Goal: Information Seeking & Learning: Learn about a topic

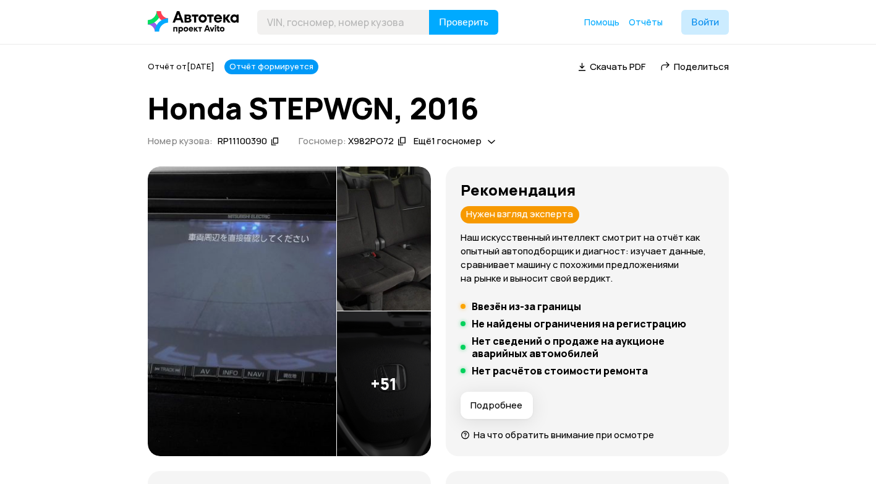
click at [448, 141] on span "Ещё 1 госномер" at bounding box center [448, 140] width 68 height 13
click at [587, 127] on div "Отчёт от [DATE] Отчёт формируется   Скачать PDF   Поделиться Honda STEPWGN, 201…" at bounding box center [438, 105] width 581 height 92
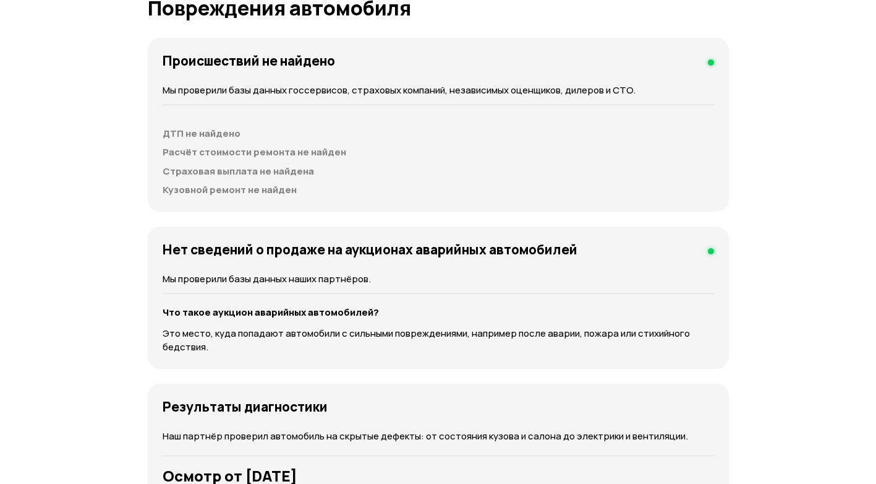
scroll to position [1670, 0]
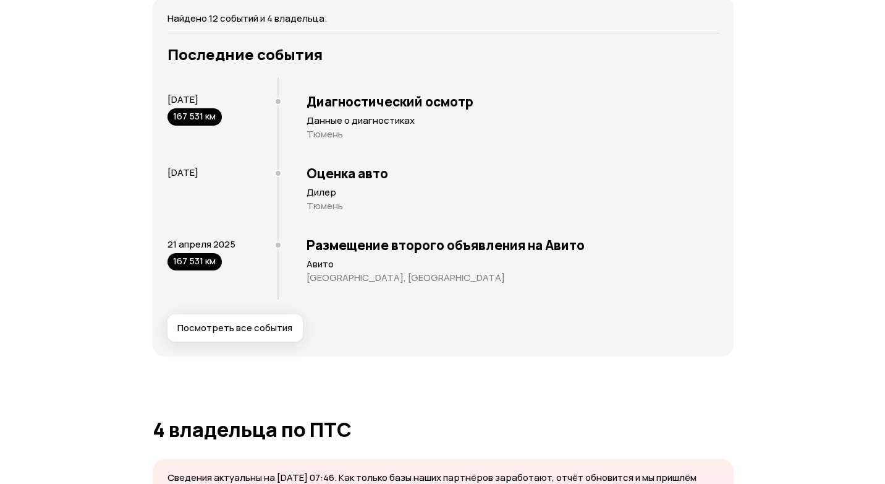
scroll to position [2627, 0]
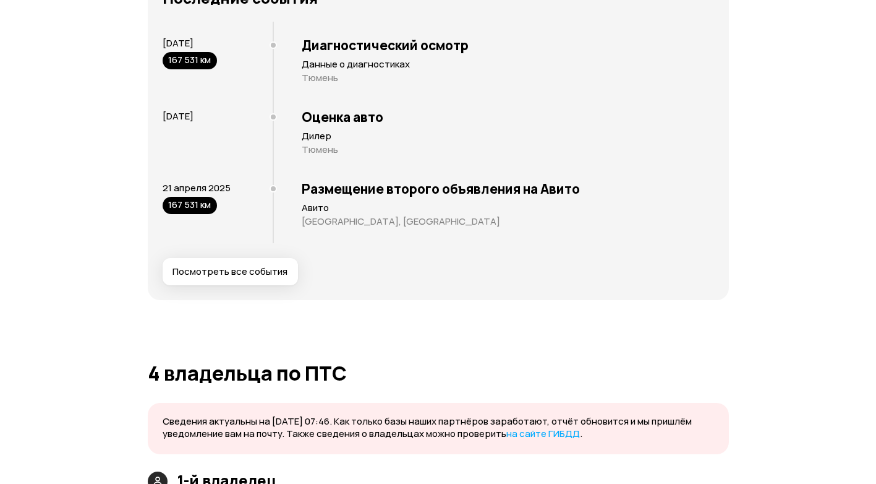
click at [236, 260] on button "Посмотреть все события" at bounding box center [230, 271] width 135 height 27
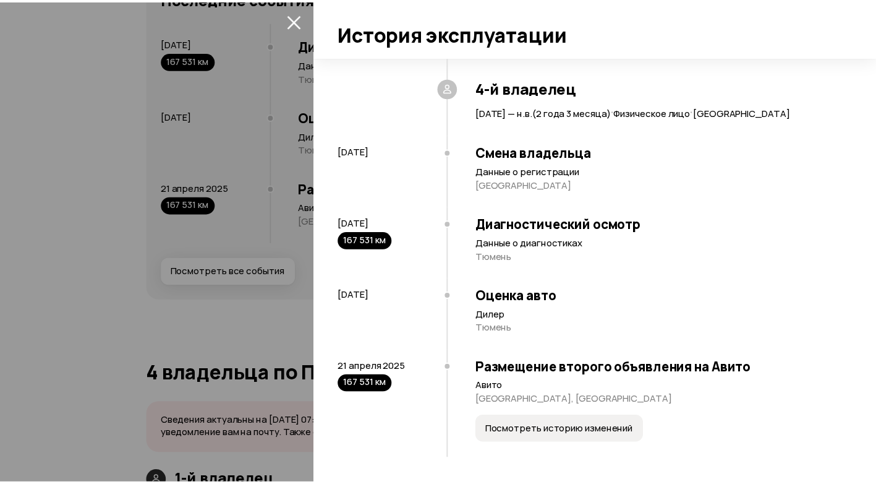
scroll to position [869, 0]
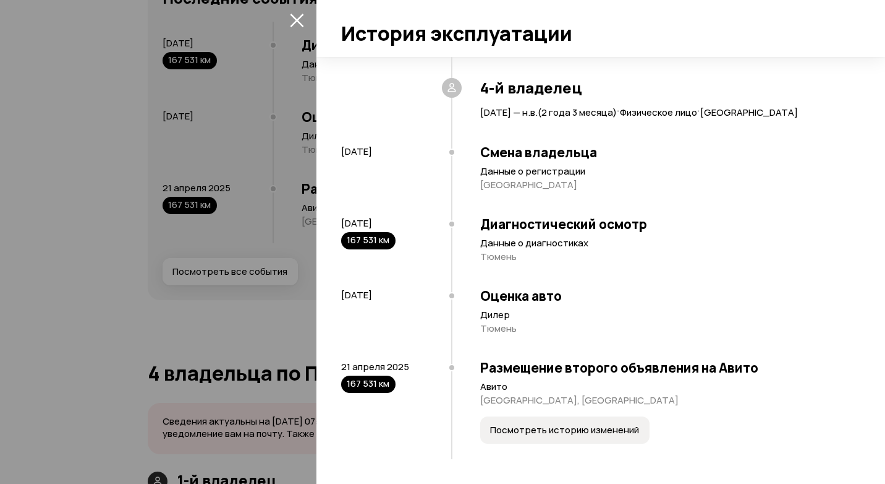
click at [294, 14] on icon "закрыть" at bounding box center [297, 20] width 14 height 14
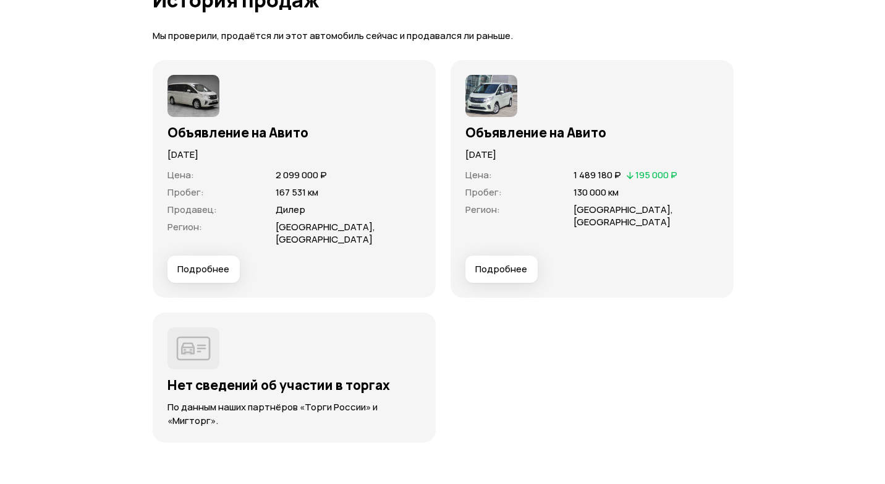
scroll to position [3678, 0]
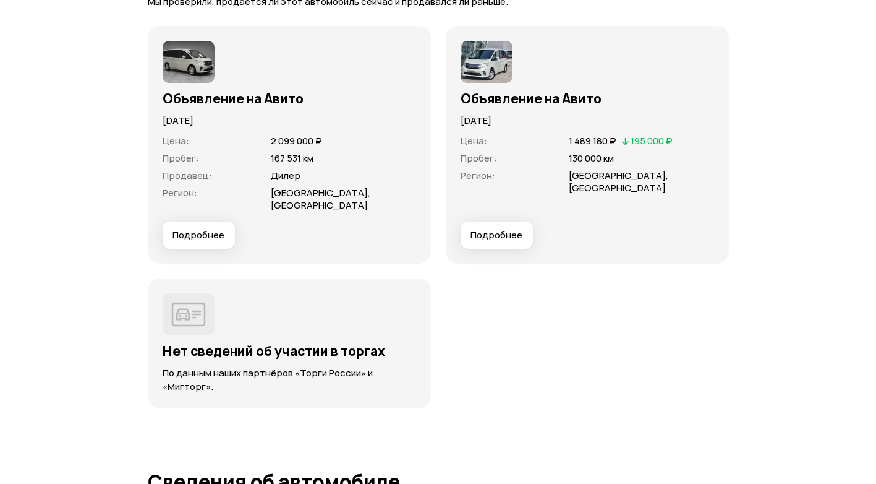
click at [495, 229] on button "Подробнее" at bounding box center [497, 234] width 72 height 27
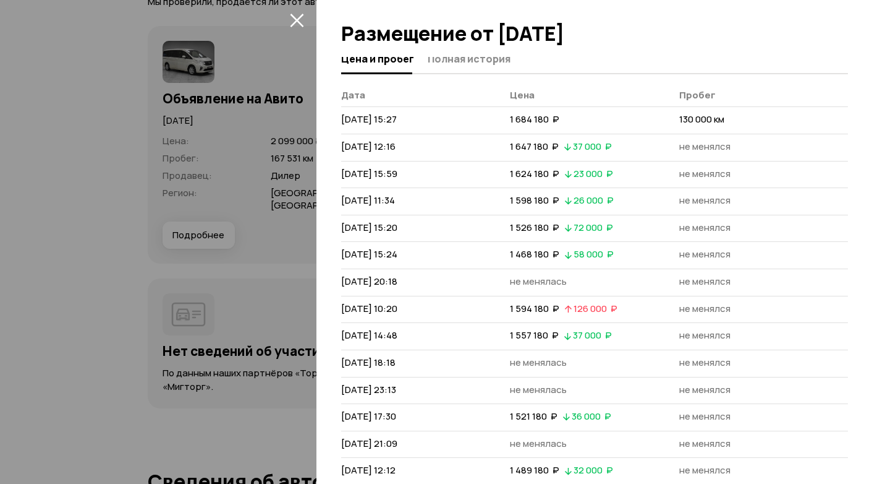
scroll to position [0, 0]
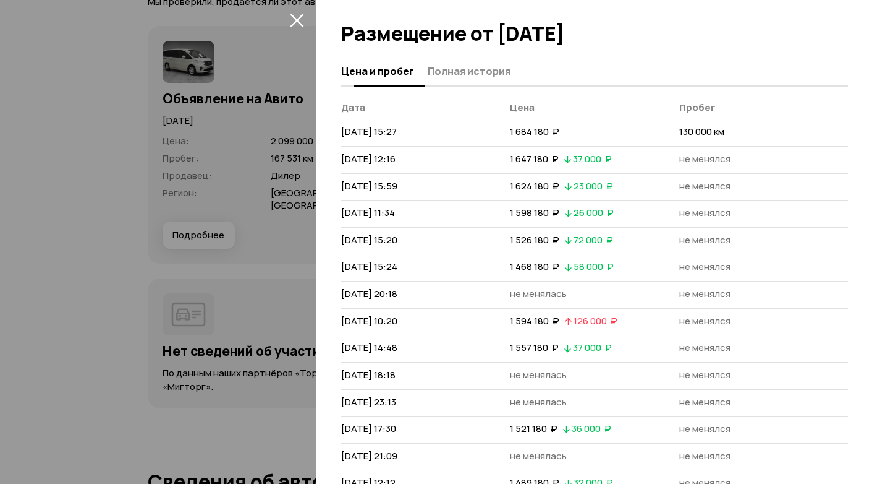
click at [473, 75] on span "Полная история" at bounding box center [469, 71] width 83 height 12
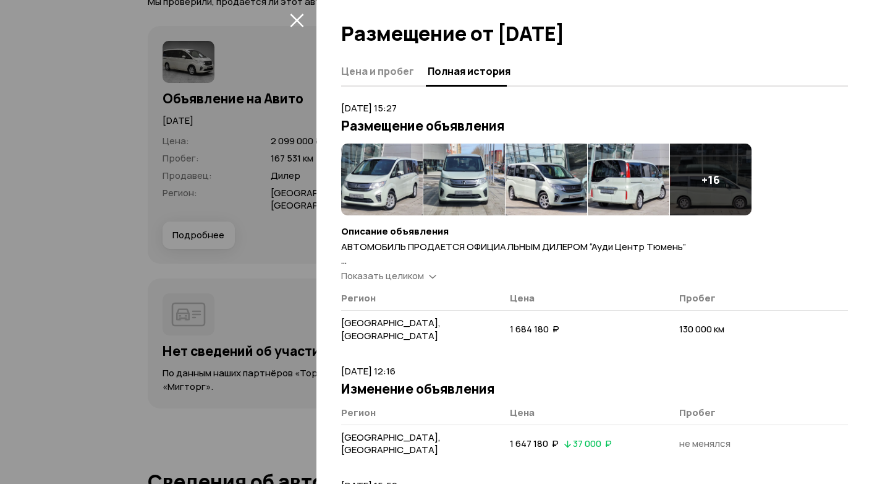
click at [408, 271] on span "Показать целиком" at bounding box center [382, 275] width 83 height 13
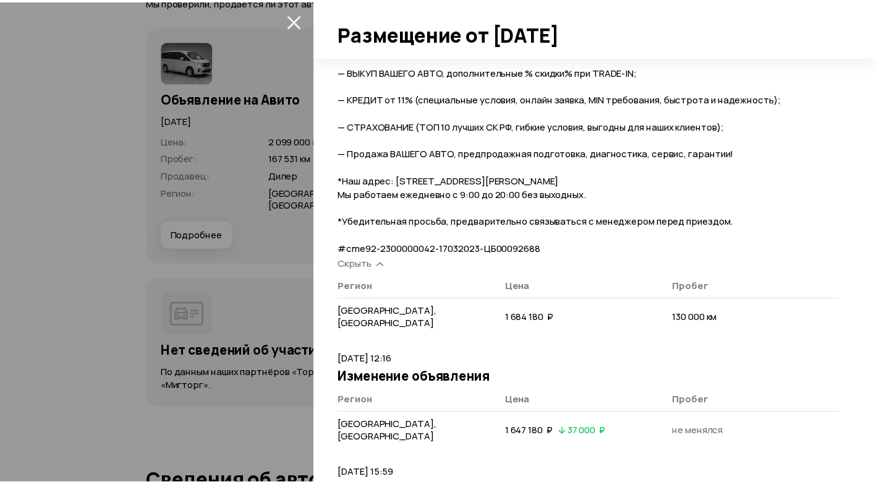
scroll to position [557, 0]
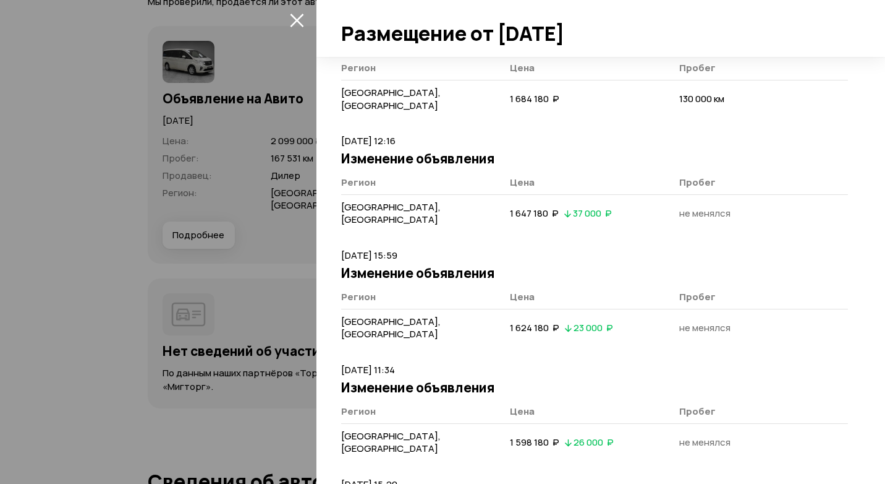
click at [301, 14] on icon "закрыть" at bounding box center [297, 20] width 14 height 14
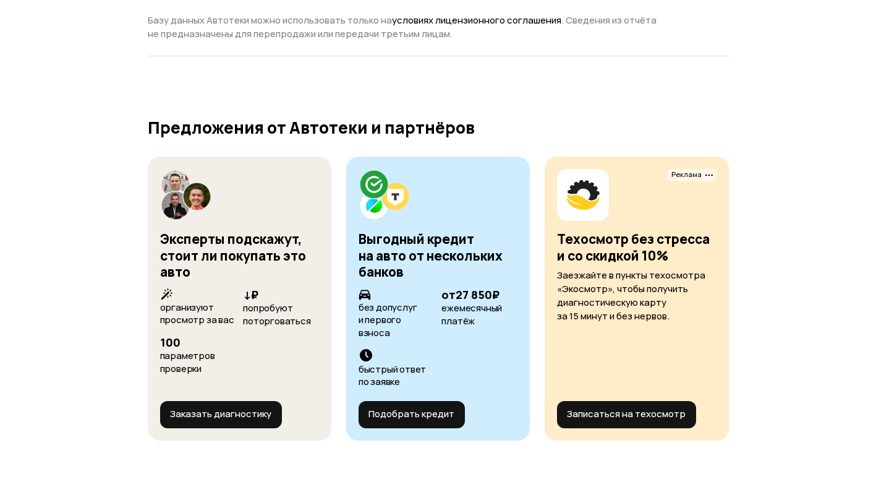
scroll to position [4925, 0]
